Goal: Find specific fact: Find specific fact

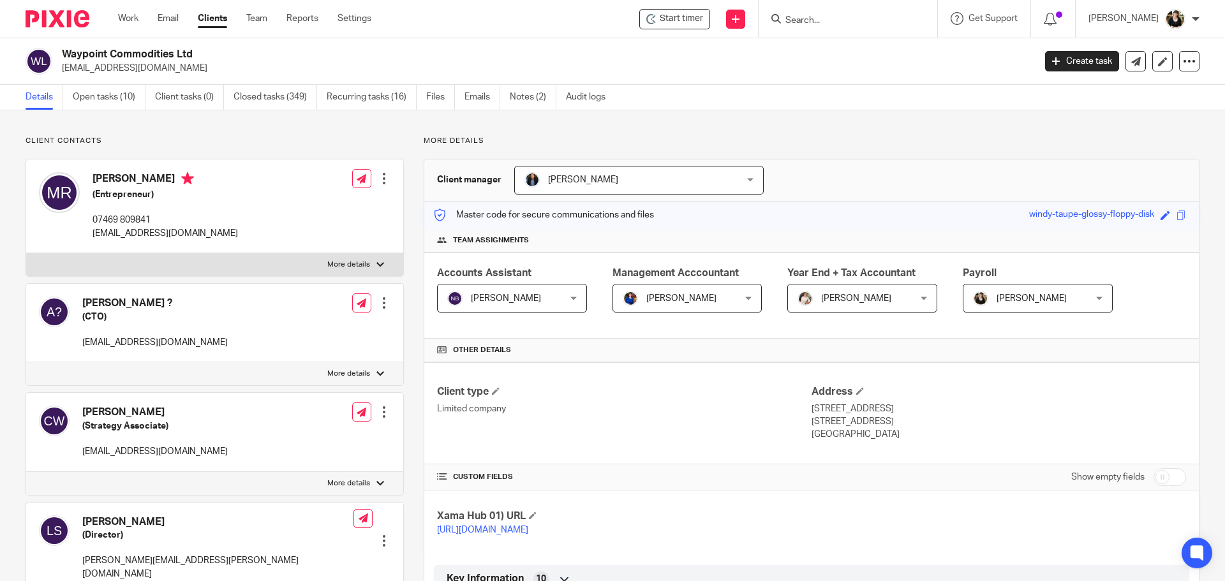
click at [812, 23] on input "Search" at bounding box center [841, 20] width 115 height 11
click at [810, 24] on input "Search" at bounding box center [841, 20] width 115 height 11
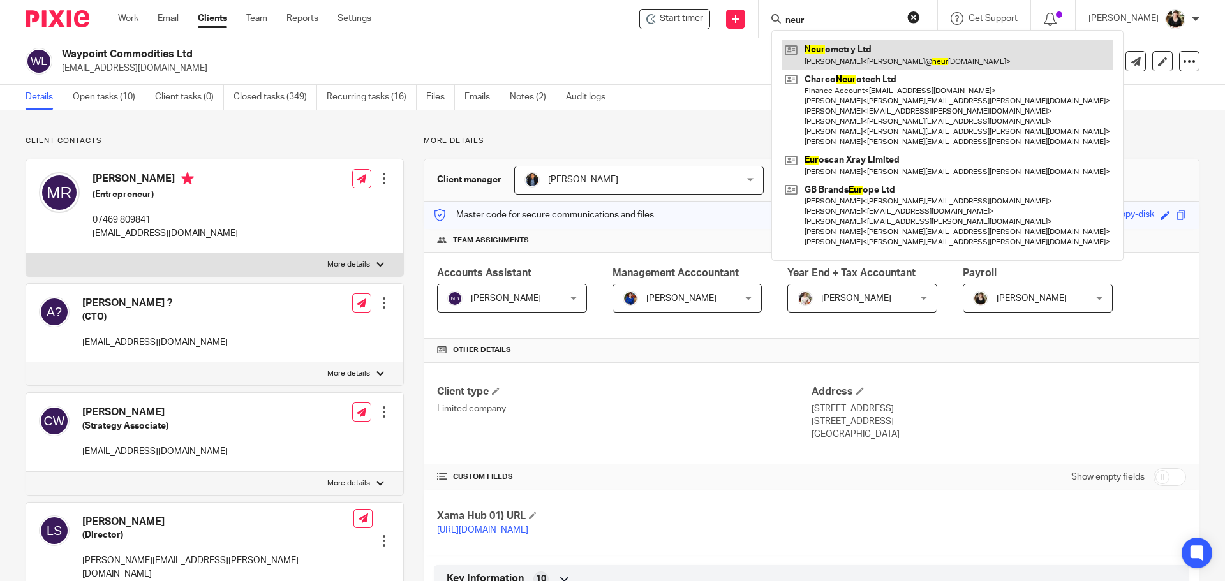
type input "neur"
click at [828, 51] on link at bounding box center [947, 54] width 332 height 29
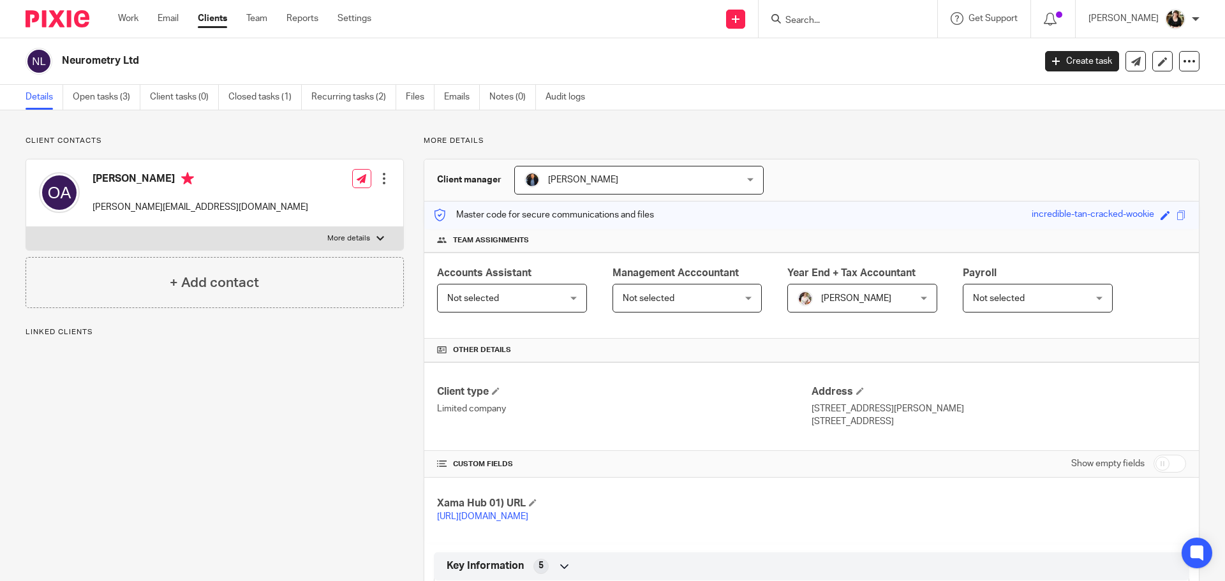
scroll to position [510, 0]
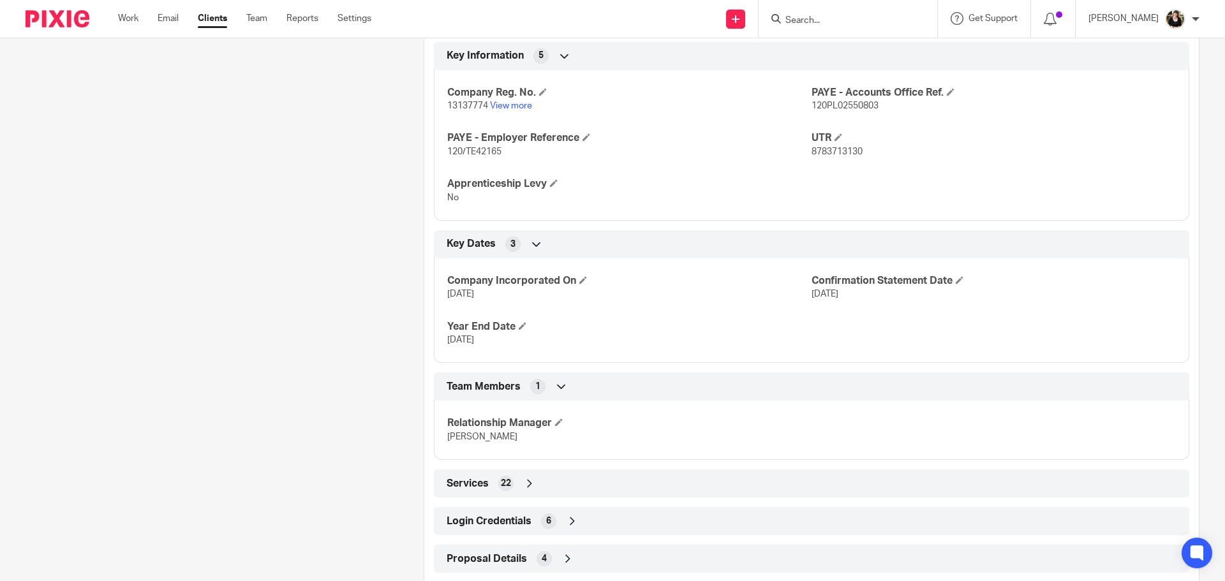
click at [533, 522] on div "Login Credentials 6" at bounding box center [811, 521] width 736 height 22
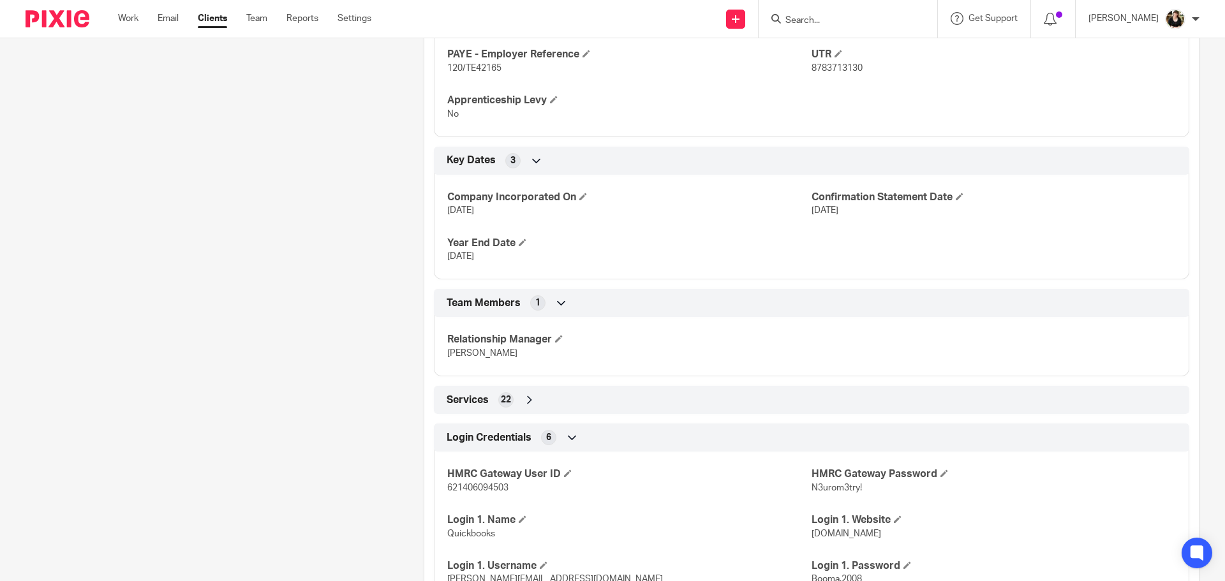
scroll to position [689, 0]
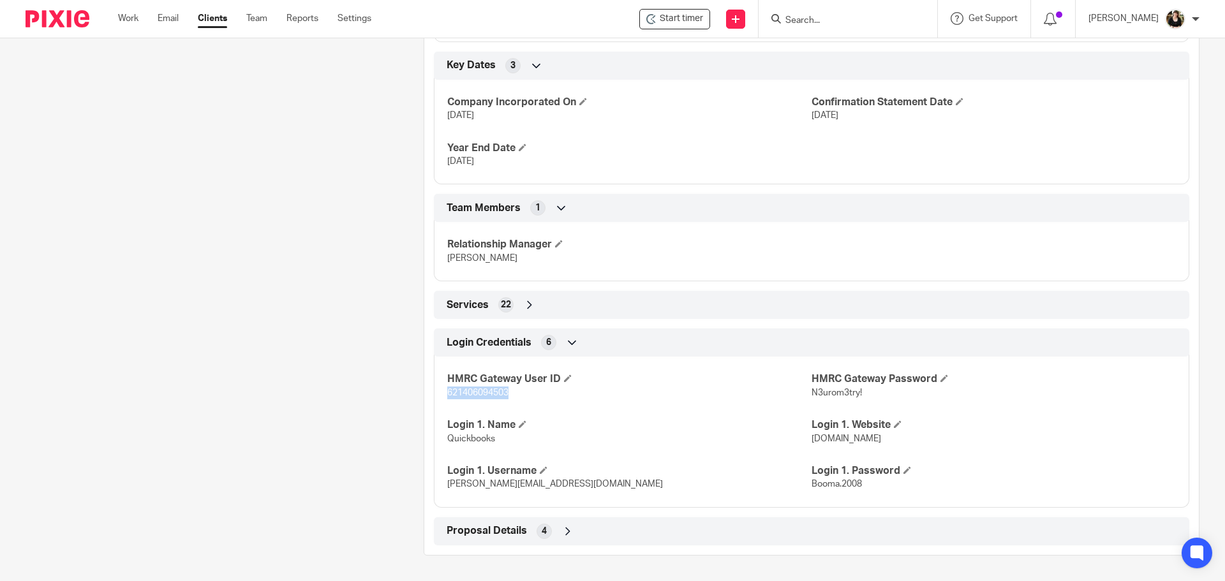
drag, startPoint x: 508, startPoint y: 393, endPoint x: 443, endPoint y: 398, distance: 65.3
click at [443, 398] on div "HMRC Gateway User ID 621406094503 HMRC Gateway Password N3urom3try! Login 1. Na…" at bounding box center [811, 427] width 755 height 160
copy span "621406094503"
drag, startPoint x: 862, startPoint y: 393, endPoint x: 807, endPoint y: 397, distance: 55.7
click at [811, 397] on p "N3urom3try!" at bounding box center [993, 393] width 364 height 13
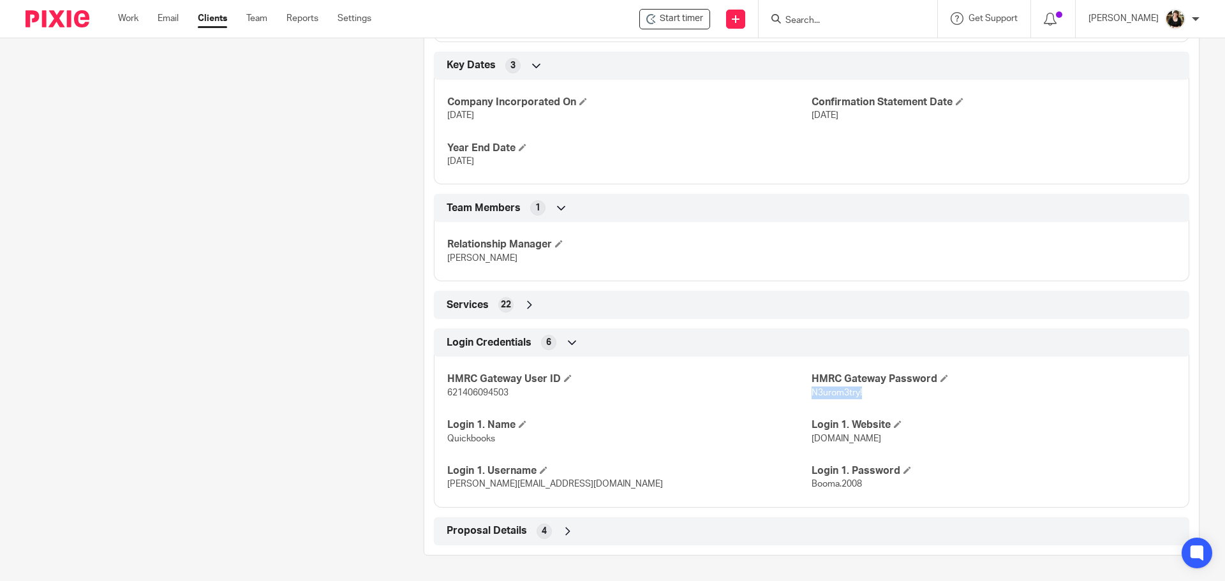
copy span "N3urom3try!"
